Goal: Information Seeking & Learning: Check status

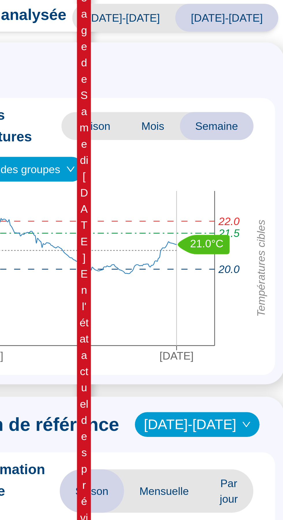
click at [232, 143] on icon "[DATE] [DATE] Températures cibles 21.5 22.0 20.0 21.0°C 20.8°C Moyenne" at bounding box center [210, 127] width 127 height 66
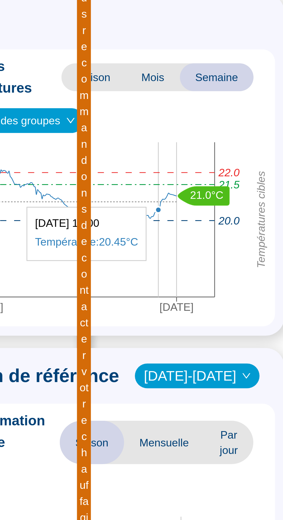
click at [224, 151] on icon "[DATE] [DATE] Températures cibles 21.5 22.0 20.0 21.0°C 20.8°C Moyenne" at bounding box center [210, 127] width 127 height 66
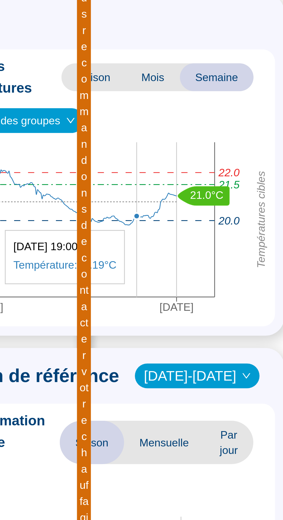
click at [226, 152] on icon "[DATE] [DATE] Températures cibles 21.5 22.0 20.0 21.0°C 20.8°C Moyenne" at bounding box center [210, 127] width 127 height 66
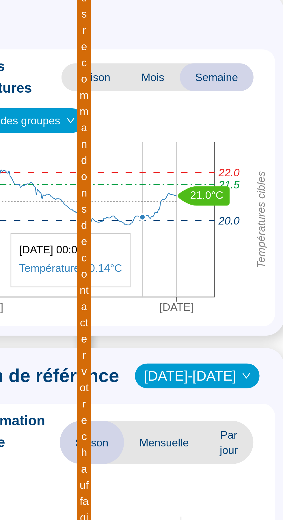
click at [216, 156] on icon "[DATE] [DATE] Températures cibles 21.5 22.0 20.0 21.0°C 20.8°C Moyenne" at bounding box center [210, 127] width 127 height 66
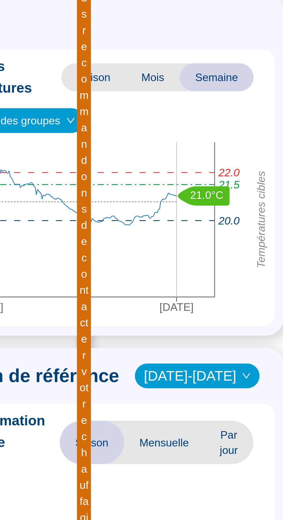
click at [219, 148] on icon "[DATE] [DATE] Températures cibles 21.5 22.0 20.0 21.0°C 20.8°C Moyenne" at bounding box center [210, 127] width 127 height 66
click at [222, 149] on icon "[DATE] [DATE] Températures cibles 21.5 22.0 20.0 21.0°C 20.8°C Moyenne" at bounding box center [210, 127] width 127 height 66
click at [221, 149] on icon "[DATE] [DATE] Températures cibles 21.5 22.0 20.0 21.0°C 20.8°C Moyenne" at bounding box center [210, 127] width 127 height 66
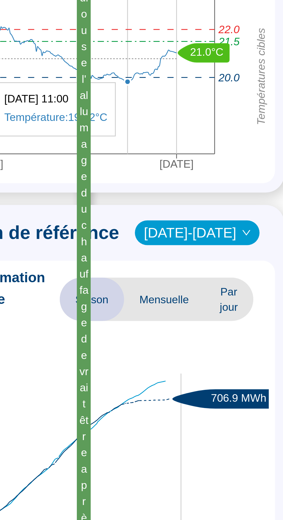
scroll to position [60, 0]
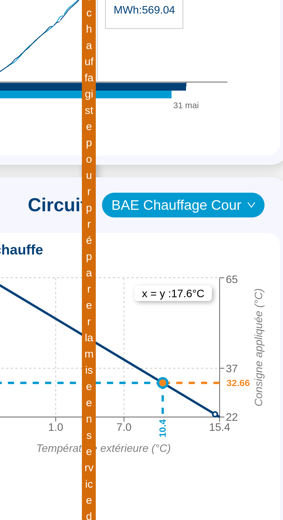
click at [261, 275] on span "BAE Chauffage Cour" at bounding box center [240, 275] width 54 height 9
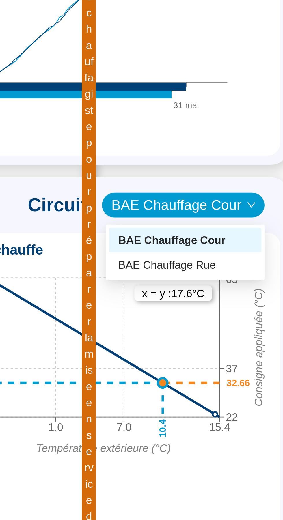
click at [256, 296] on div "BAE Chauffage Rue" at bounding box center [241, 298] width 50 height 6
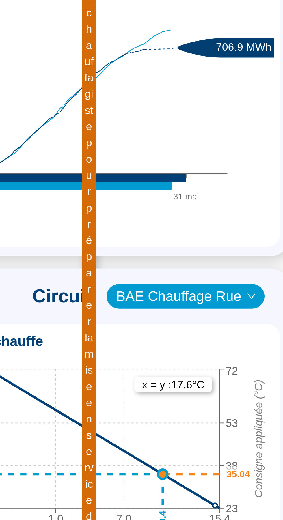
scroll to position [0, 0]
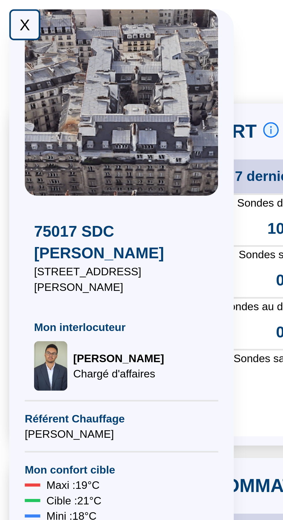
click at [8, 11] on div "X" at bounding box center [9, 9] width 12 height 12
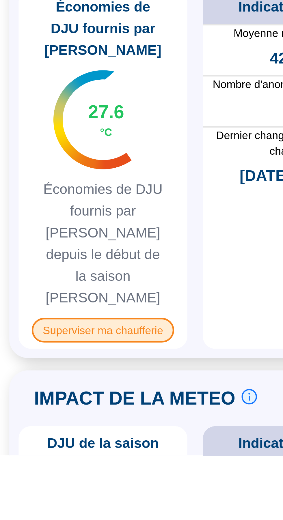
click at [52, 469] on span "Superviser ma chaufferie" at bounding box center [38, 473] width 53 height 9
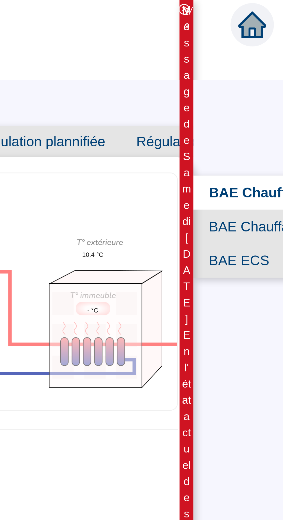
click at [233, 83] on span "BAE Chauffage Rue" at bounding box center [238, 84] width 63 height 13
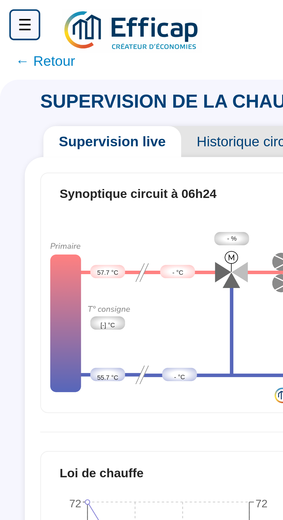
click at [22, 26] on span "← Retour" at bounding box center [17, 23] width 22 height 8
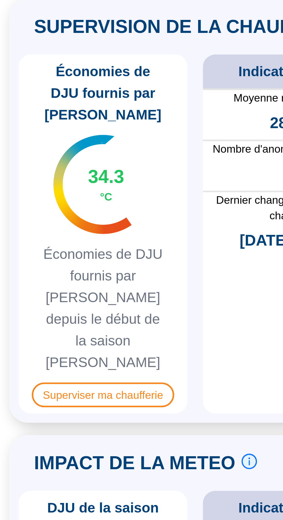
click at [23, 348] on div "Économies de DJU fournis par Efficap 34.3 °C Économies de DJU fournis par Effic…" at bounding box center [38, 413] width 63 height 134
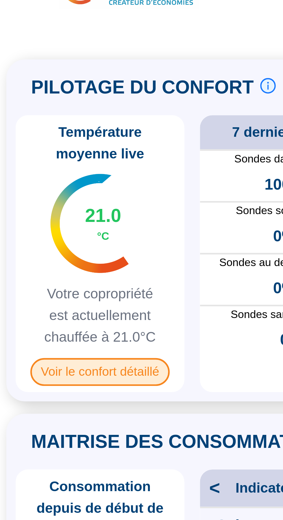
click at [50, 158] on span "Voir le confort détaillé" at bounding box center [38, 155] width 52 height 10
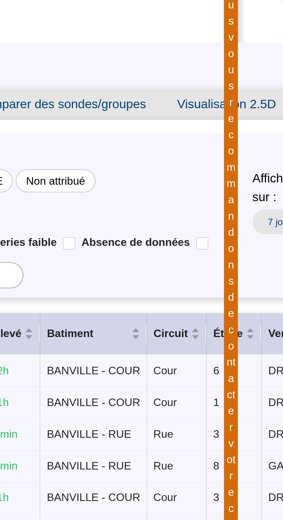
scroll to position [18, 0]
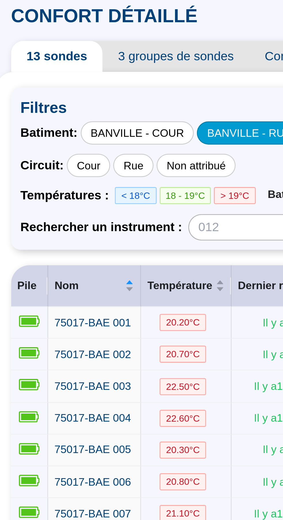
click at [99, 65] on div "BANVILLE - RUE" at bounding box center [103, 63] width 39 height 9
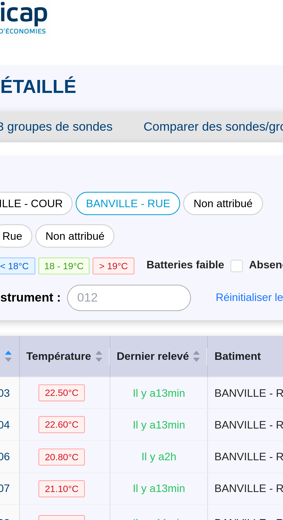
scroll to position [0, 0]
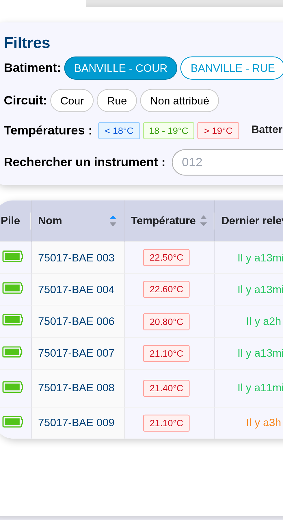
click at [64, 84] on div "BANVILLE - COUR" at bounding box center [62, 81] width 42 height 9
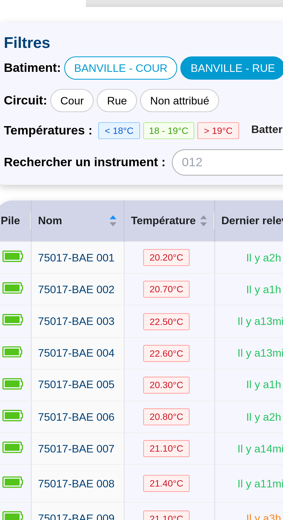
click at [102, 82] on div "BANVILLE - RUE" at bounding box center [103, 81] width 39 height 9
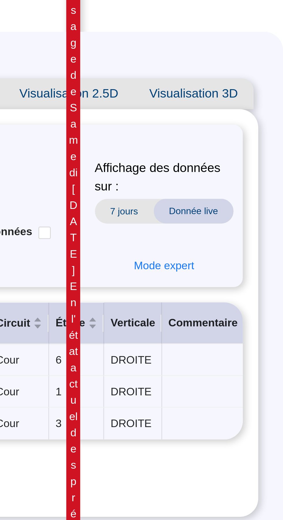
click at [225, 98] on span "7 jours" at bounding box center [224, 96] width 22 height 9
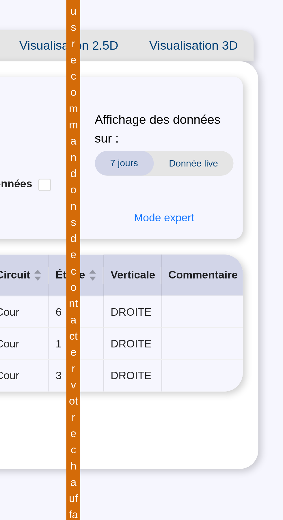
scroll to position [18, 0]
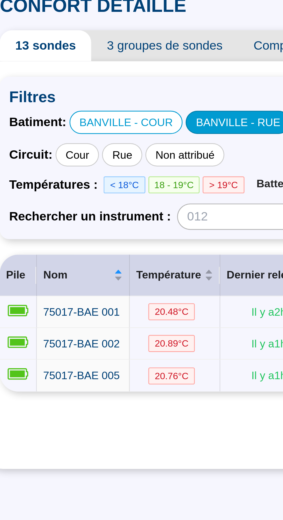
click at [98, 65] on div "BANVILLE - RUE" at bounding box center [103, 63] width 39 height 9
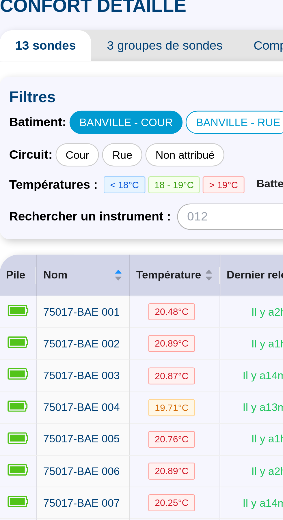
click at [71, 66] on div "BANVILLE - COUR" at bounding box center [62, 63] width 42 height 9
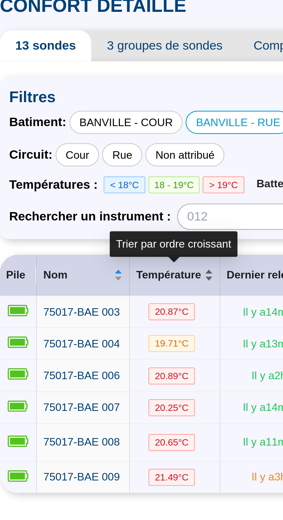
click at [93, 121] on div "Température" at bounding box center [80, 121] width 29 height 6
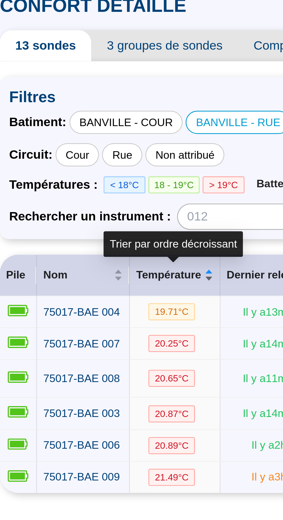
click at [88, 120] on span "Température" at bounding box center [78, 121] width 24 height 6
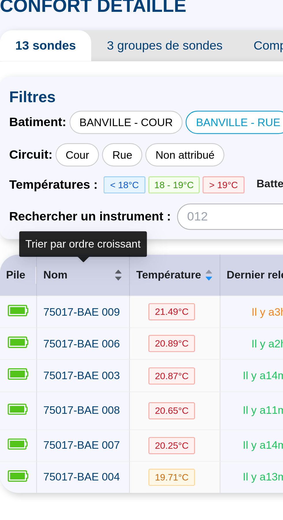
click at [46, 120] on span "Nom" at bounding box center [43, 121] width 25 height 6
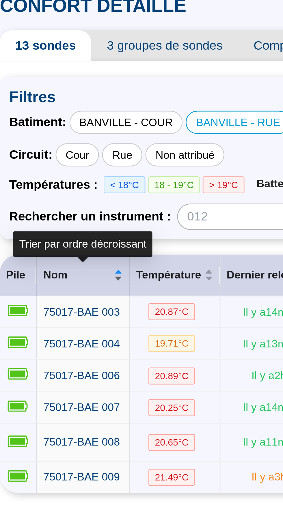
click at [49, 120] on span "Nom" at bounding box center [43, 121] width 25 height 6
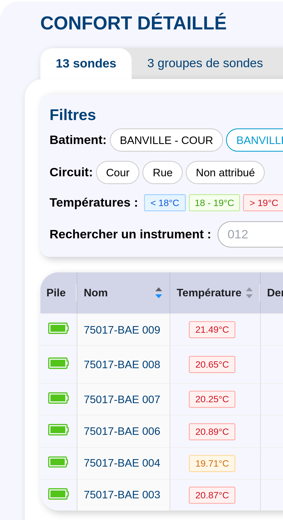
scroll to position [0, 0]
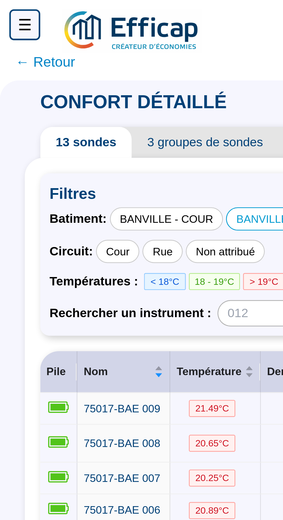
click at [21, 25] on span "← Retour" at bounding box center [17, 23] width 22 height 8
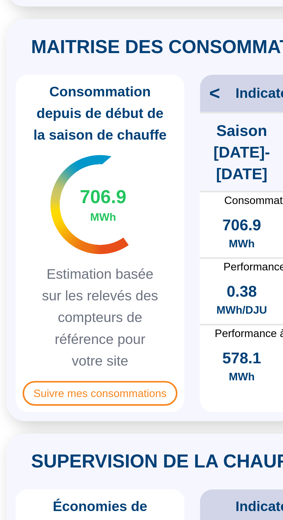
scroll to position [60, 0]
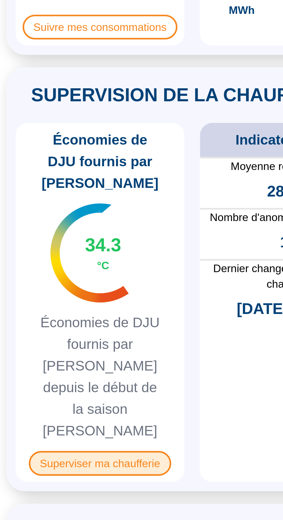
click at [57, 408] on span "Superviser ma chaufferie" at bounding box center [38, 412] width 53 height 9
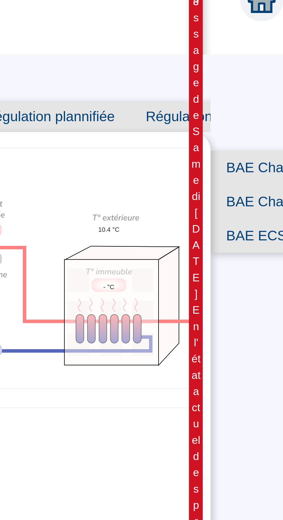
scroll to position [18, 0]
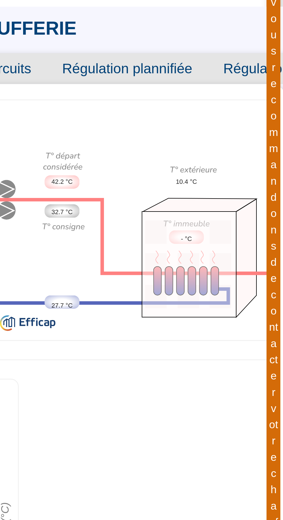
click at [161, 36] on span "Régulation plannifiée" at bounding box center [150, 35] width 60 height 12
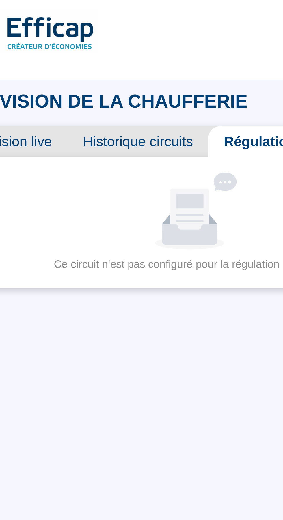
click at [100, 55] on span "Historique circuits" at bounding box center [90, 53] width 53 height 12
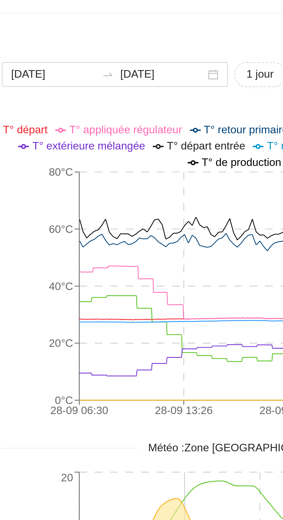
scroll to position [31, 0]
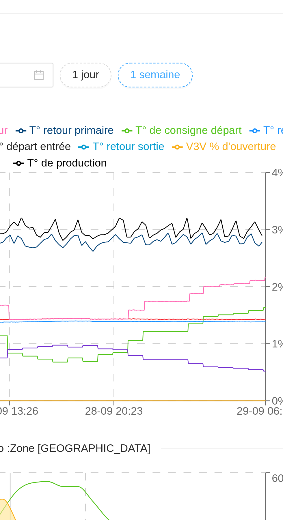
click at [154, 74] on span "1 semaine" at bounding box center [144, 73] width 19 height 6
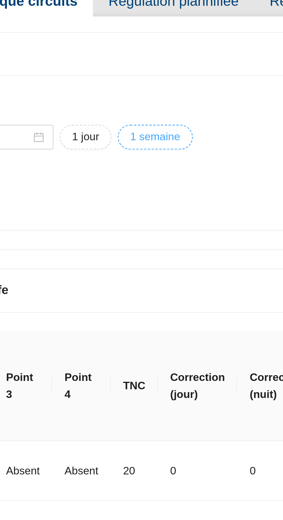
type input "[DATE]"
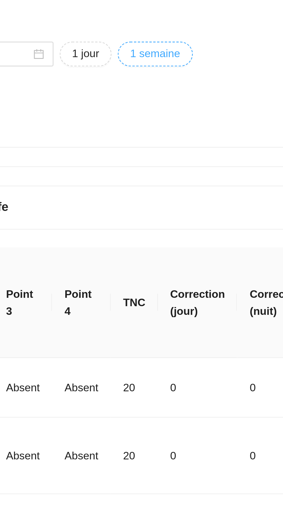
scroll to position [0, 0]
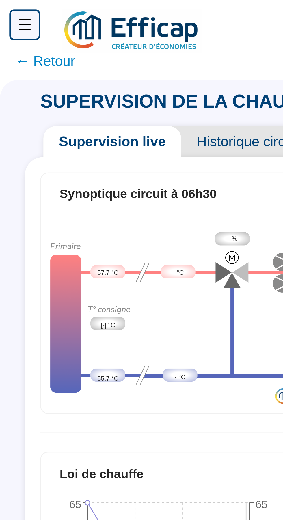
click at [9, 14] on div "☰" at bounding box center [9, 9] width 12 height 12
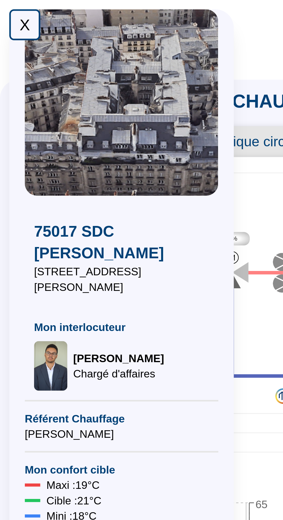
click at [12, 14] on div "X" at bounding box center [9, 9] width 12 height 12
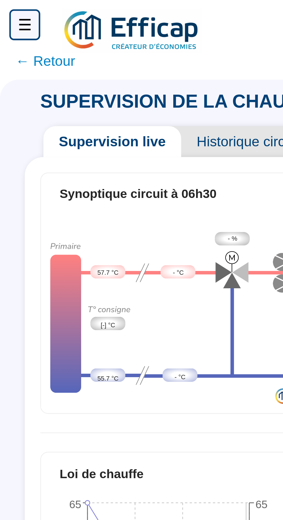
click at [23, 24] on span "← Retour" at bounding box center [17, 23] width 22 height 8
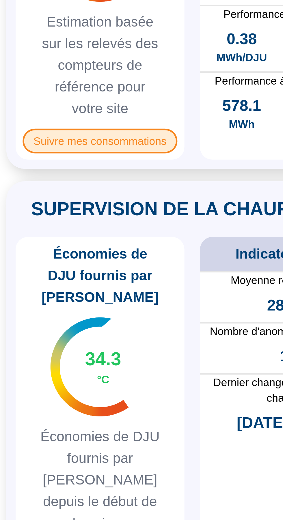
click at [56, 310] on span "Suivre mes consommations" at bounding box center [39, 310] width 58 height 9
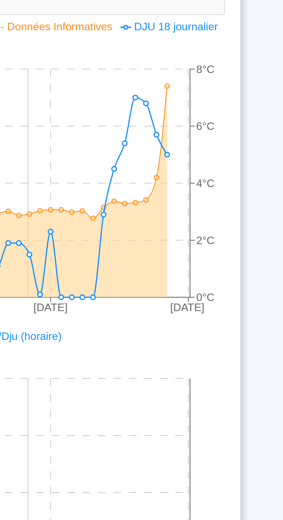
click at [128, 332] on icon at bounding box center [99, 329] width 103 height 79
click at [129, 331] on icon at bounding box center [99, 329] width 103 height 79
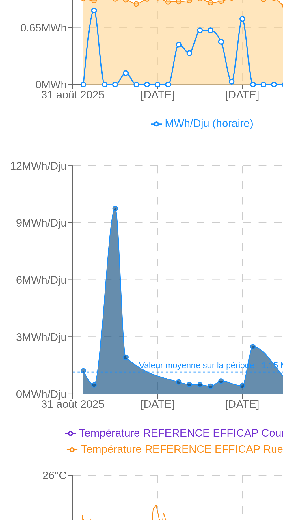
scroll to position [80, 0]
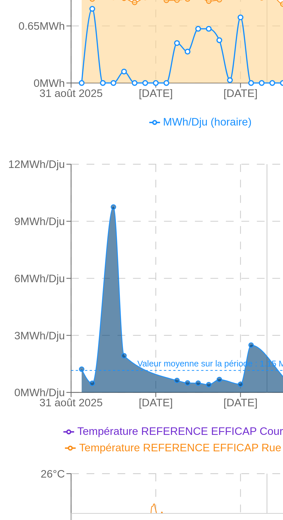
click at [58, 345] on icon at bounding box center [99, 369] width 103 height 69
click at [59, 335] on icon at bounding box center [99, 369] width 103 height 69
click at [61, 326] on icon "31 août 2025 [DATE] [DATE] [DATE] 0MWh/Dju 3MWh/Dju 6MWh/Dju 9MWh/Dju 12MWh/Dju…" at bounding box center [93, 356] width 157 height 115
click at [67, 384] on icon "31 août 2025 8 sept. 2025 16 sept. 2025 29 sept. 2025 0MWh/Dju 3MWh/Dju 6MWh/Dj…" at bounding box center [93, 356] width 157 height 115
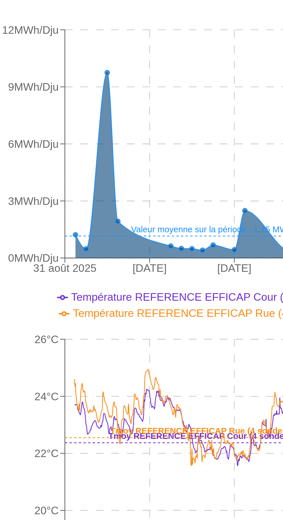
scroll to position [123, 0]
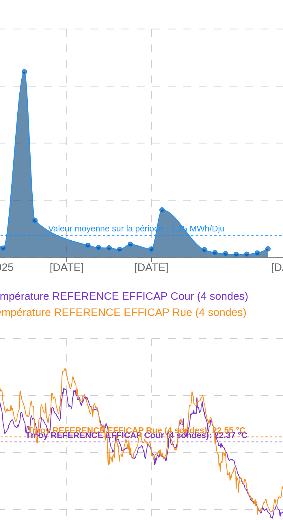
click at [122, 352] on icon at bounding box center [99, 326] width 103 height 69
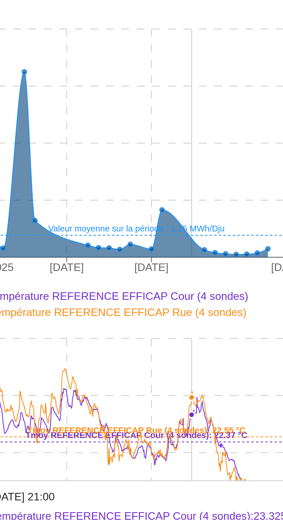
click at [124, 347] on icon "31 août 2025 8 sept. 2025 16 sept. 2025 29 sept. 2025 0MWh/Dju 3MWh/Dju 6MWh/Dj…" at bounding box center [93, 313] width 157 height 115
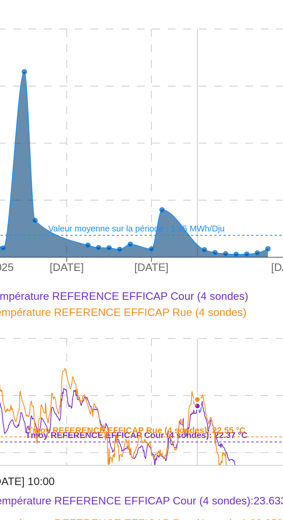
click at [105, 351] on icon at bounding box center [99, 326] width 103 height 69
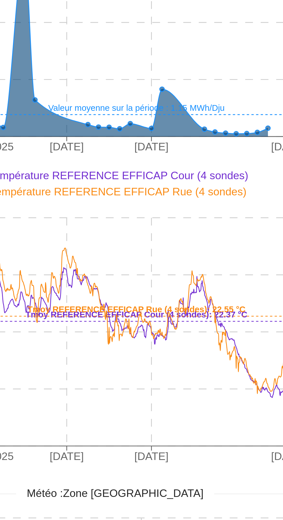
scroll to position [170, 0]
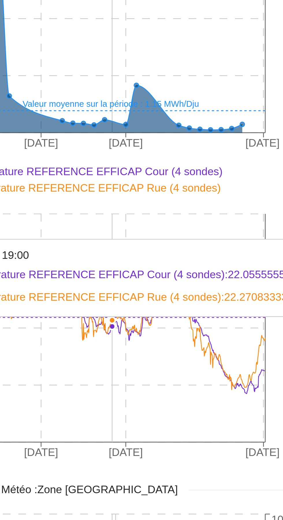
click at [123, 380] on icon "31 août 2025 8 sept. 2025 16 sept. 2025 29 sept. 2025 18°C 20°C 22°C 24°C 26°C …" at bounding box center [93, 382] width 157 height 115
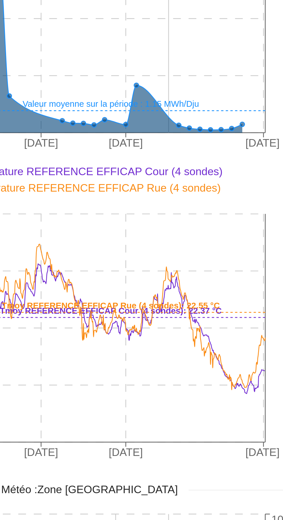
click at [126, 363] on icon at bounding box center [103, 387] width 111 height 48
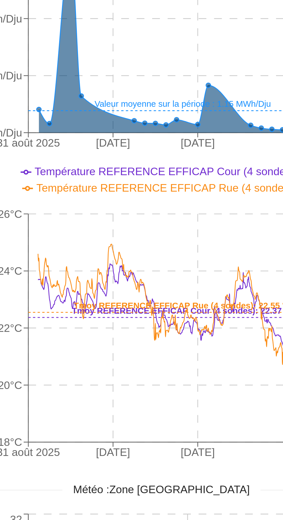
click at [123, 361] on icon "31 août 2025 8 sept. 2025 16 sept. 2025 29 sept. 2025 18°C 20°C 22°C 24°C 26°C …" at bounding box center [93, 382] width 157 height 115
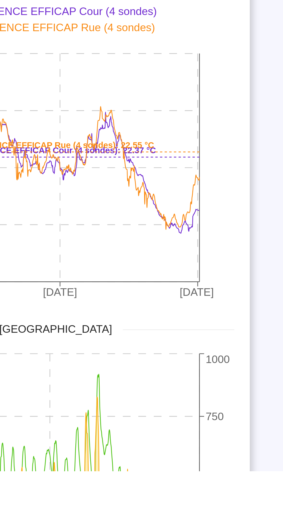
scroll to position [151, 0]
click at [126, 383] on icon "31 août 2025 8 sept. 2025 16 sept. 2025 29 sept. 2025 18°C 20°C 22°C 24°C 26°C …" at bounding box center [93, 401] width 157 height 115
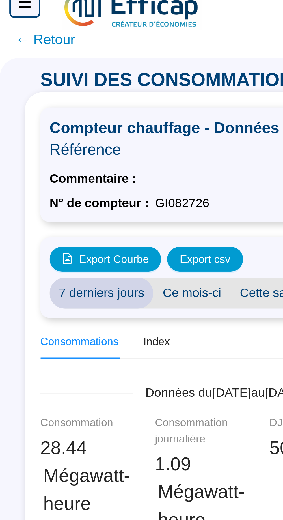
scroll to position [0, 0]
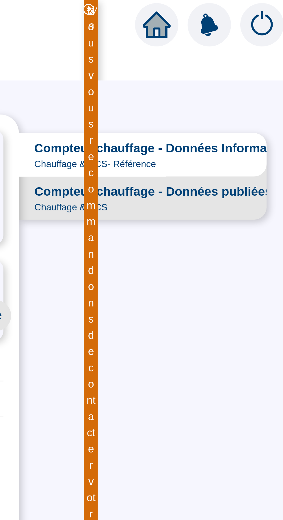
click at [233, 75] on div "Compteur chauffage - Données publiées Chauffage & ECS" at bounding box center [228, 74] width 89 height 12
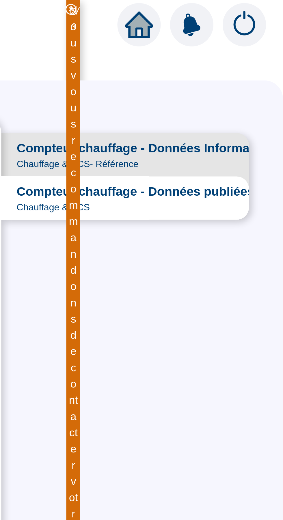
click at [249, 58] on span "Compteur chauffage - Données Informatives" at bounding box center [232, 55] width 97 height 7
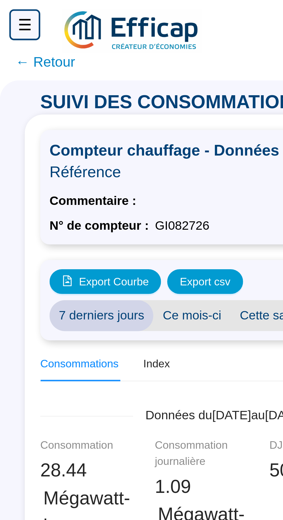
click at [24, 18] on span "← Retour" at bounding box center [141, 23] width 283 height 14
click at [25, 25] on span "← Retour" at bounding box center [17, 23] width 22 height 8
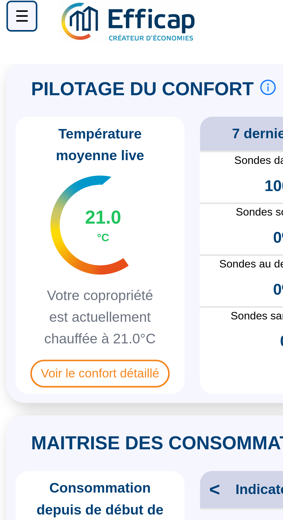
scroll to position [13, 0]
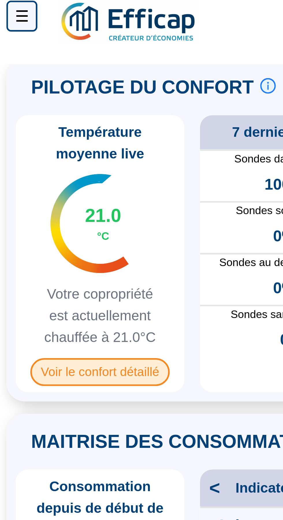
click at [54, 144] on span "Voir le confort détaillé" at bounding box center [38, 142] width 52 height 10
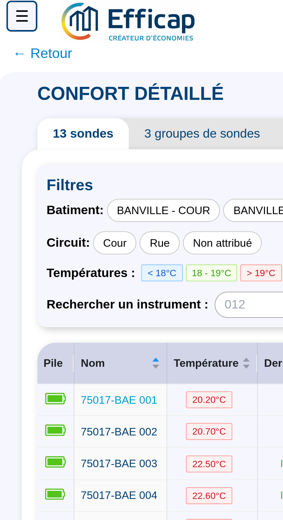
click at [50, 154] on span "75017-BAE 001" at bounding box center [45, 152] width 29 height 5
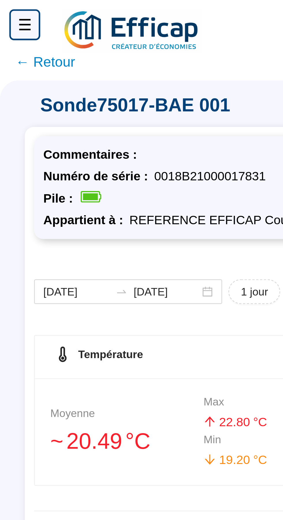
click at [25, 24] on span "← Retour" at bounding box center [17, 23] width 22 height 8
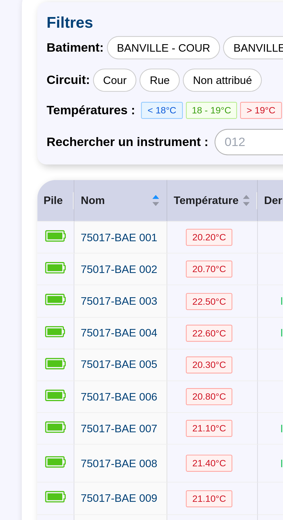
click at [82, 190] on span "22.60 °C" at bounding box center [78, 188] width 17 height 6
click at [51, 188] on span "75017-BAE 004" at bounding box center [45, 188] width 29 height 5
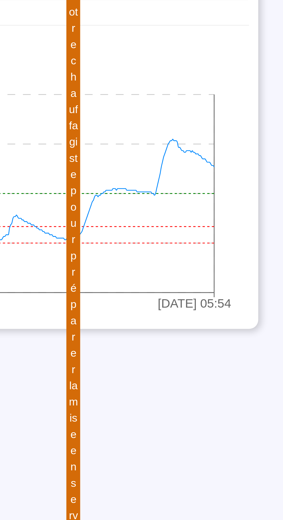
click at [205, 270] on icon "22 sept. 2025 06:14 25 sept. 2025 18:14 29 sept. 2025 05:54 15°C 18°C 21°C 24°C…" at bounding box center [141, 254] width 257 height 92
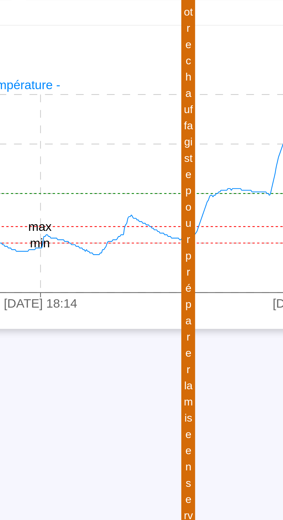
click at [202, 271] on icon "22 sept. 2025 06:14 25 sept. 2025 18:14 29 sept. 2025 05:54 15°C 18°C 21°C 24°C…" at bounding box center [141, 254] width 257 height 92
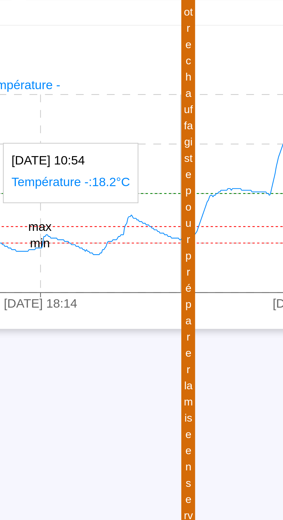
click at [184, 264] on icon "22 sept. 2025 06:14 25 sept. 2025 18:14 29 sept. 2025 05:54 15°C 18°C 21°C 24°C…" at bounding box center [141, 254] width 257 height 92
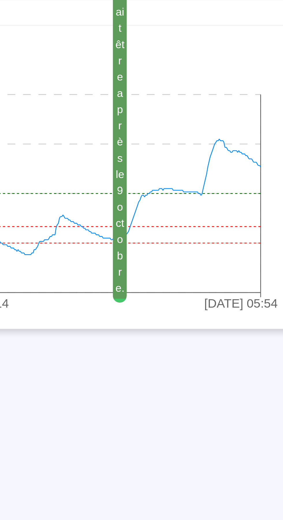
click at [181, 265] on icon at bounding box center [150, 254] width 216 height 43
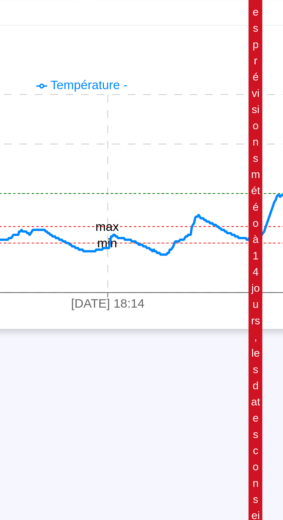
click at [169, 275] on icon at bounding box center [150, 254] width 216 height 43
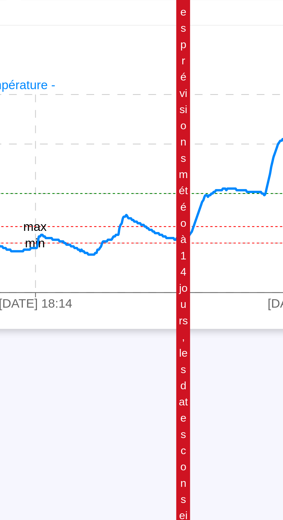
click at [173, 276] on icon "22 sept. 2025 06:14 25 sept. 2025 18:14 29 sept. 2025 05:54 15°C 18°C 21°C 24°C…" at bounding box center [141, 254] width 257 height 92
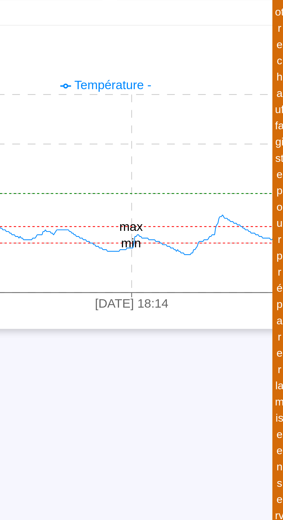
click at [168, 276] on icon "22 sept. 2025 06:14 25 sept. 2025 18:14 29 sept. 2025 05:54 15°C 18°C 21°C 24°C…" at bounding box center [141, 254] width 257 height 92
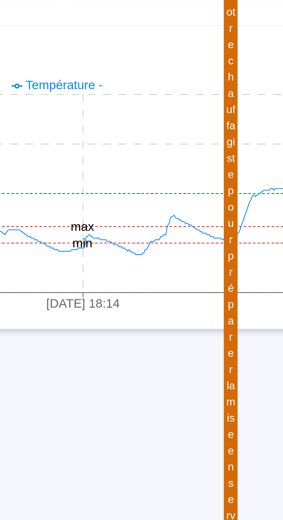
click at [173, 274] on icon "22 sept. 2025 06:14 25 sept. 2025 18:14 29 sept. 2025 05:54 15°C 18°C 21°C 24°C…" at bounding box center [141, 254] width 257 height 92
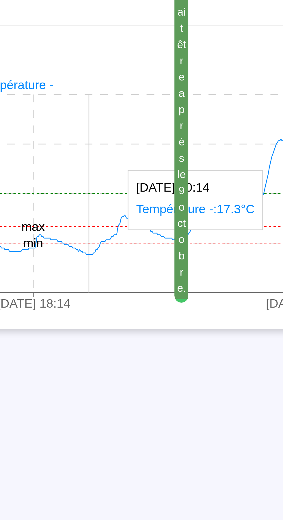
click at [184, 263] on icon "22 sept. 2025 06:14 25 sept. 2025 18:14 29 sept. 2025 05:54 15°C 18°C 21°C 24°C…" at bounding box center [141, 254] width 257 height 92
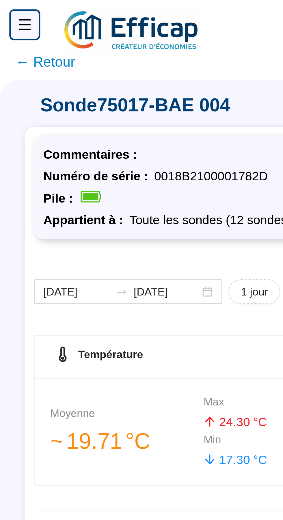
click at [23, 25] on span "← Retour" at bounding box center [17, 23] width 22 height 8
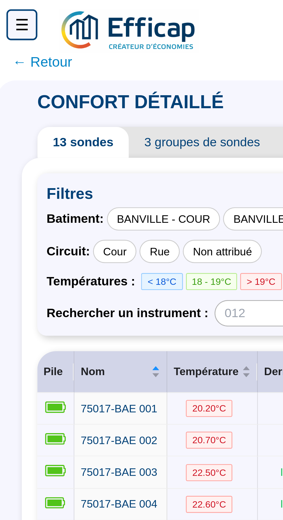
click at [61, 104] on span "< 18°C" at bounding box center [61, 105] width 15 height 6
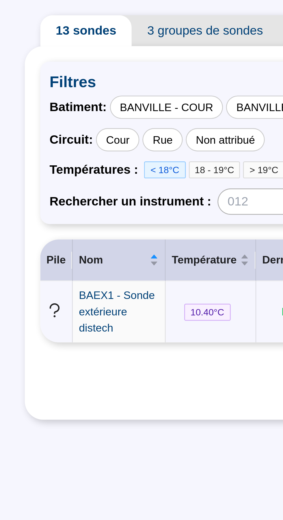
click at [77, 106] on span "18 - 19°C" at bounding box center [79, 105] width 19 height 6
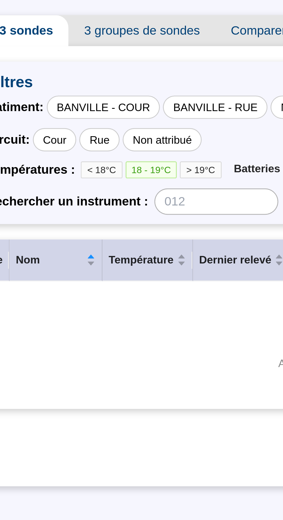
click at [98, 102] on span "> 19°C" at bounding box center [98, 105] width 15 height 6
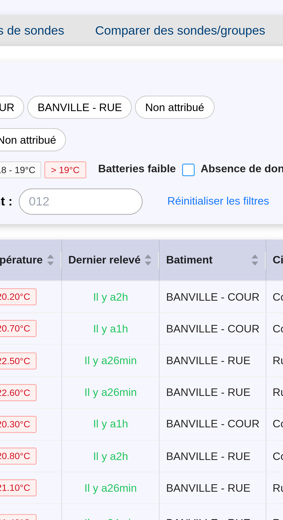
click at [142, 105] on input "Batteries faible" at bounding box center [144, 105] width 5 height 5
checkbox input "true"
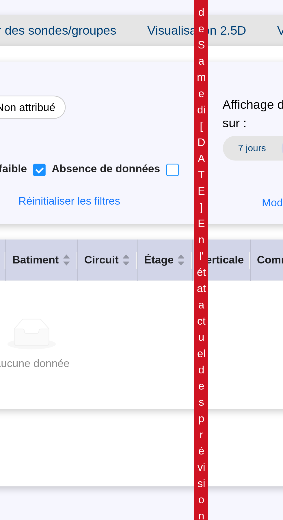
click at [192, 105] on input "Absence de données" at bounding box center [194, 105] width 5 height 5
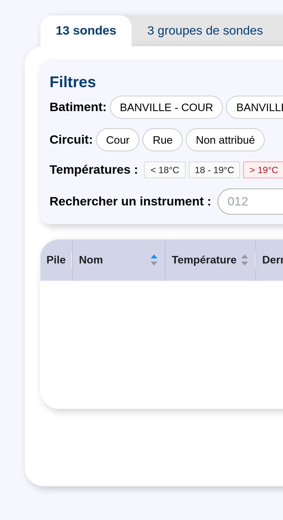
click at [59, 107] on span "< 18°C" at bounding box center [61, 105] width 15 height 6
click at [76, 105] on span "18 - 19°C" at bounding box center [79, 105] width 19 height 6
click at [77, 106] on span "18 - 19°C" at bounding box center [79, 105] width 19 height 6
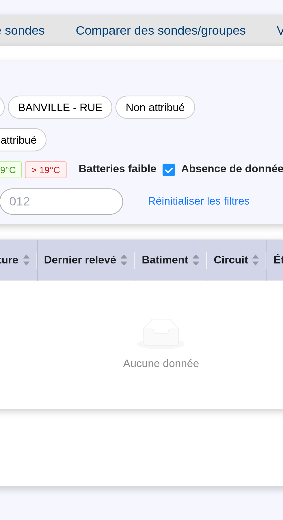
click at [147, 105] on span "Absence de données" at bounding box center [169, 105] width 45 height 6
click at [192, 105] on input "Absence de données" at bounding box center [194, 105] width 5 height 5
click at [147, 107] on label "Absence de données" at bounding box center [172, 105] width 50 height 7
click at [192, 107] on input "Absence de données" at bounding box center [194, 105] width 5 height 5
checkbox input "true"
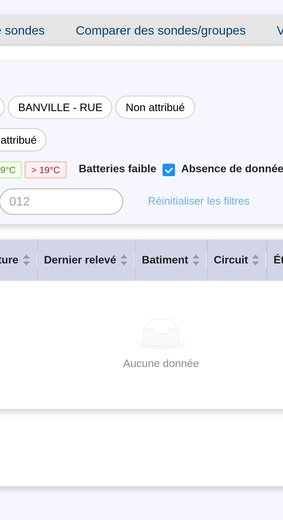
click at [152, 117] on span "Réinitialiser les filtres" at bounding box center [155, 117] width 38 height 6
checkbox input "false"
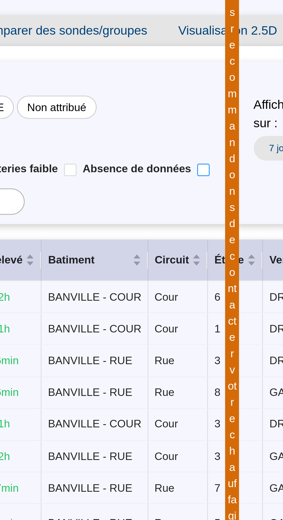
click at [192, 104] on input "Absence de données" at bounding box center [194, 105] width 5 height 5
checkbox input "true"
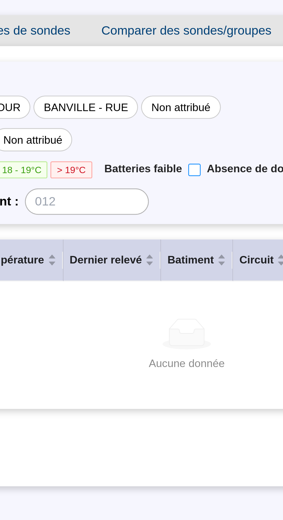
click at [142, 105] on input "Batteries faible" at bounding box center [144, 105] width 5 height 5
click at [147, 118] on span "Réinitialiser les filtres" at bounding box center [155, 117] width 38 height 6
checkbox input "false"
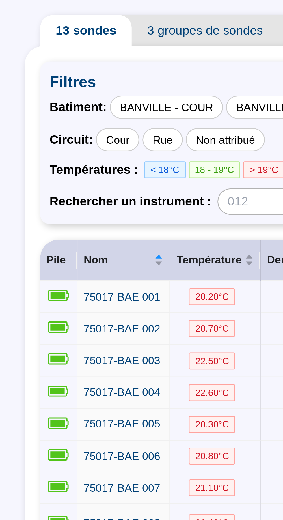
click at [59, 103] on span "< 18°C" at bounding box center [61, 105] width 15 height 6
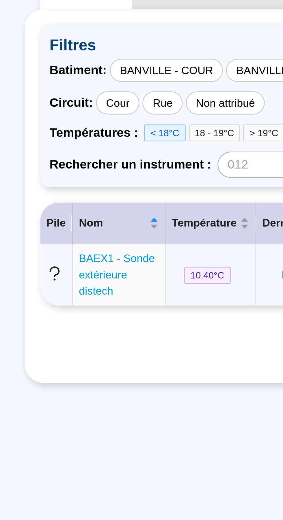
click at [45, 154] on link "BAEX1 - Sonde extérieure distech" at bounding box center [44, 158] width 30 height 18
